Goal: Task Accomplishment & Management: Manage account settings

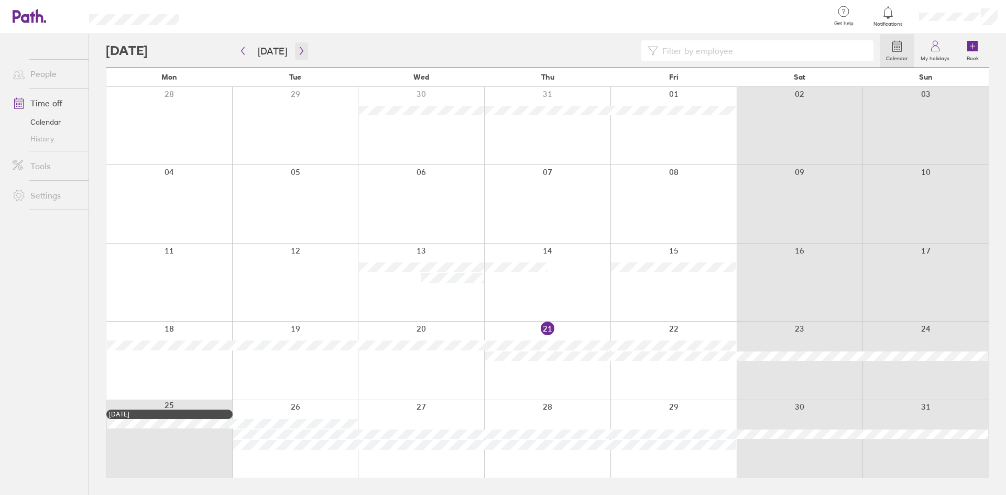
click at [298, 49] on icon "button" at bounding box center [302, 51] width 8 height 8
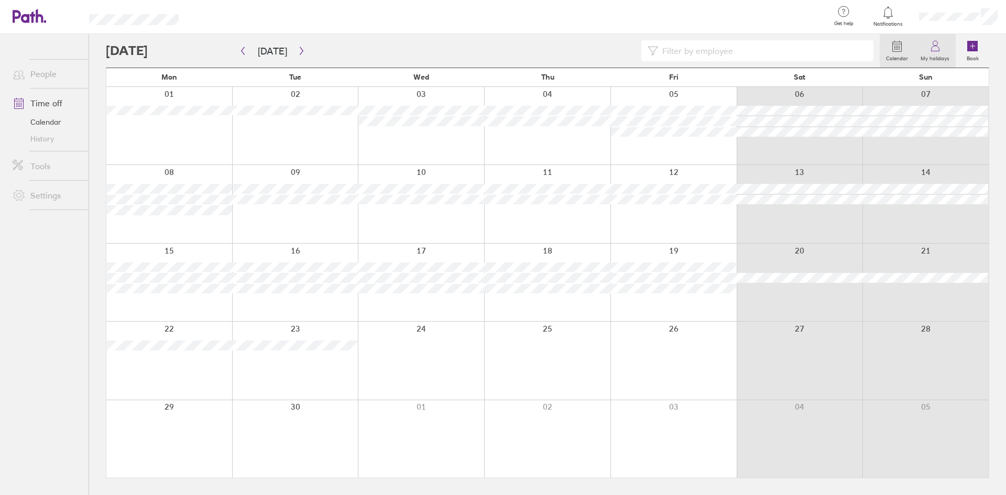
click at [943, 47] on link "My holidays" at bounding box center [934, 51] width 41 height 34
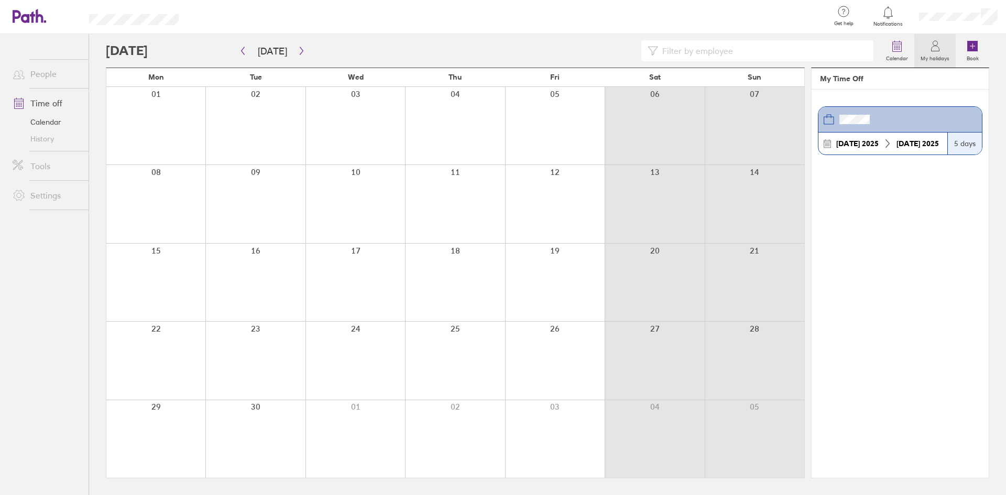
click at [38, 19] on icon at bounding box center [30, 16] width 34 height 14
